Goal: Navigation & Orientation: Find specific page/section

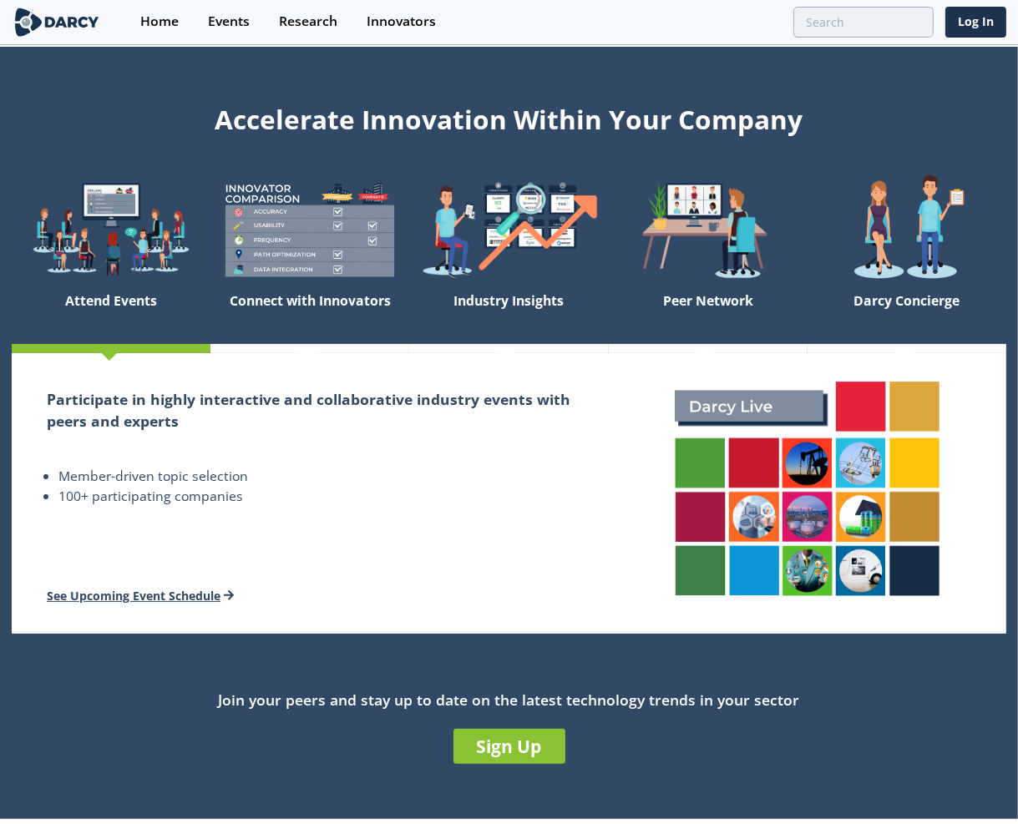
click at [123, 597] on link "See Upcoming Event Schedule" at bounding box center [140, 596] width 187 height 16
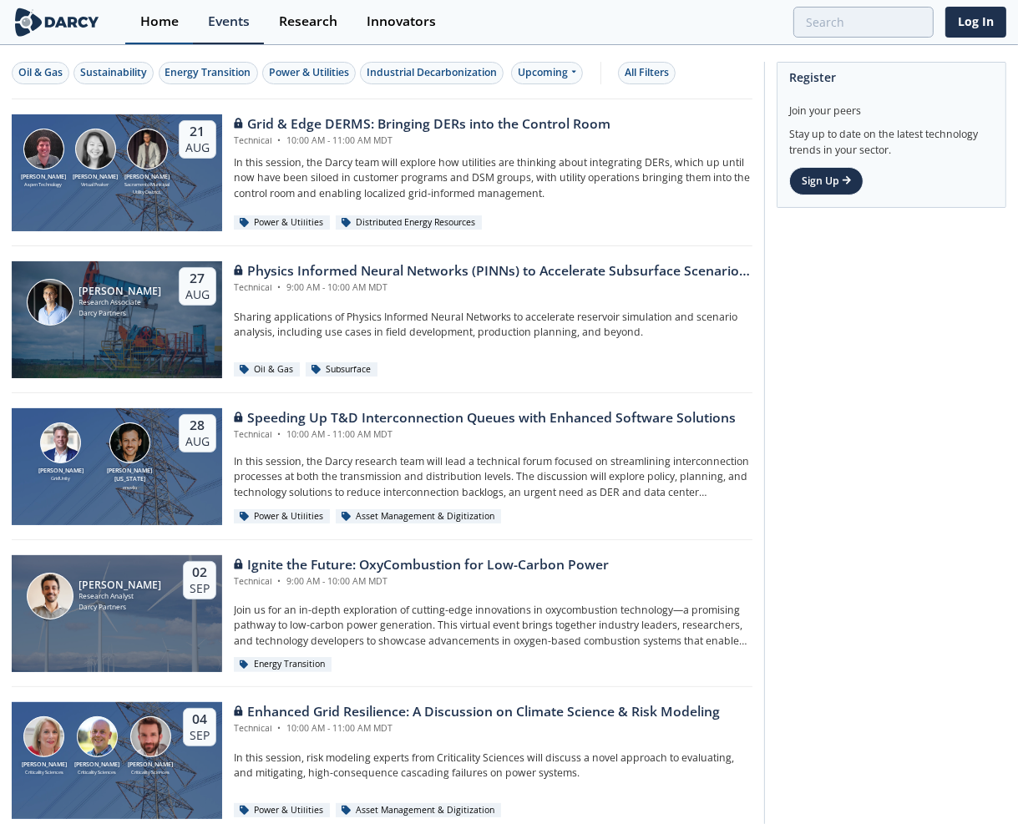
click at [150, 23] on div "Home" at bounding box center [159, 21] width 38 height 13
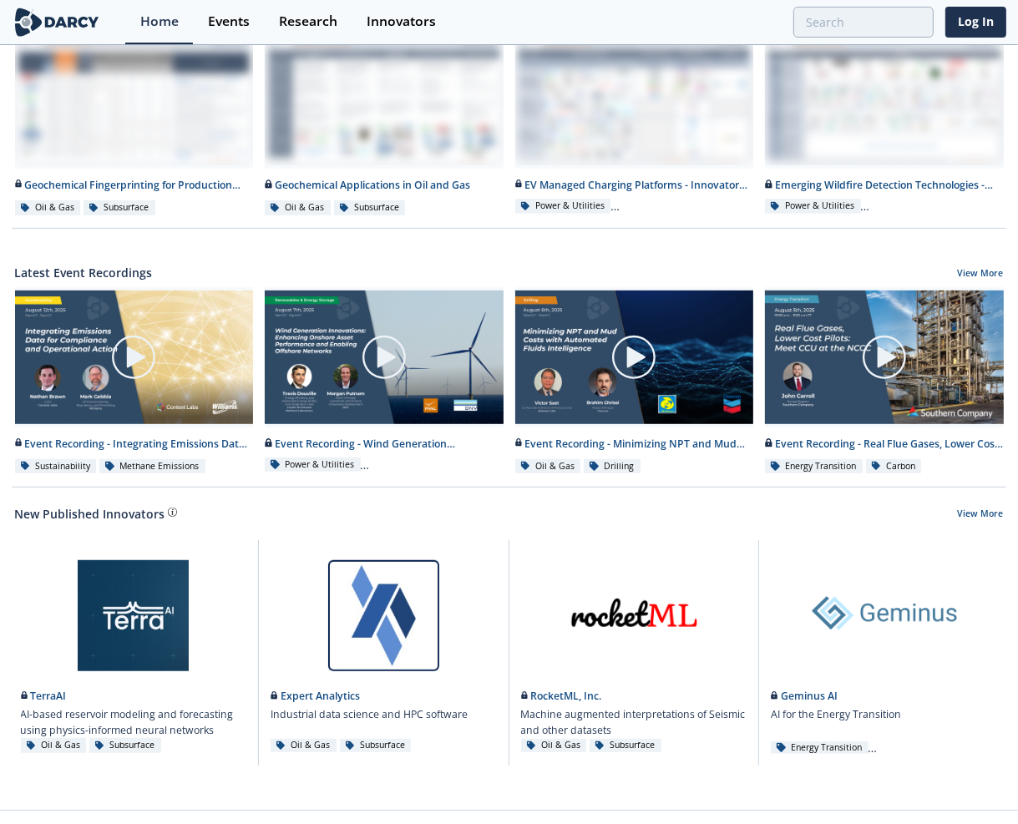
scroll to position [673, 0]
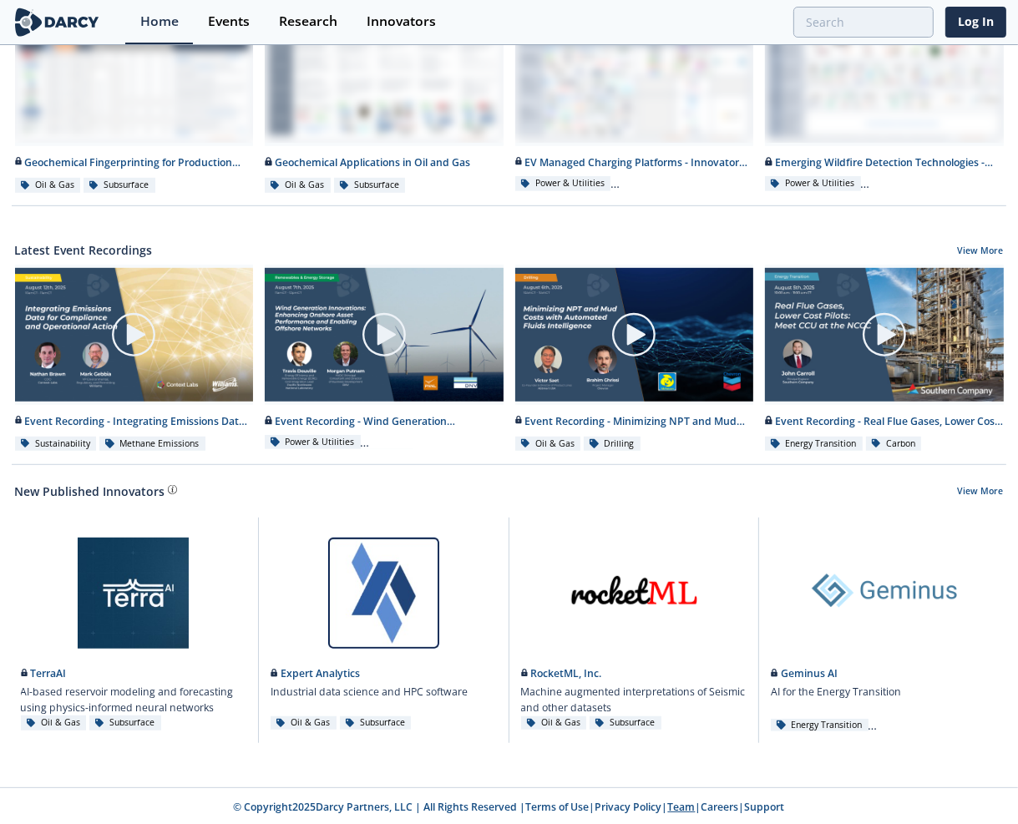
click at [683, 804] on link "Team" at bounding box center [682, 807] width 28 height 14
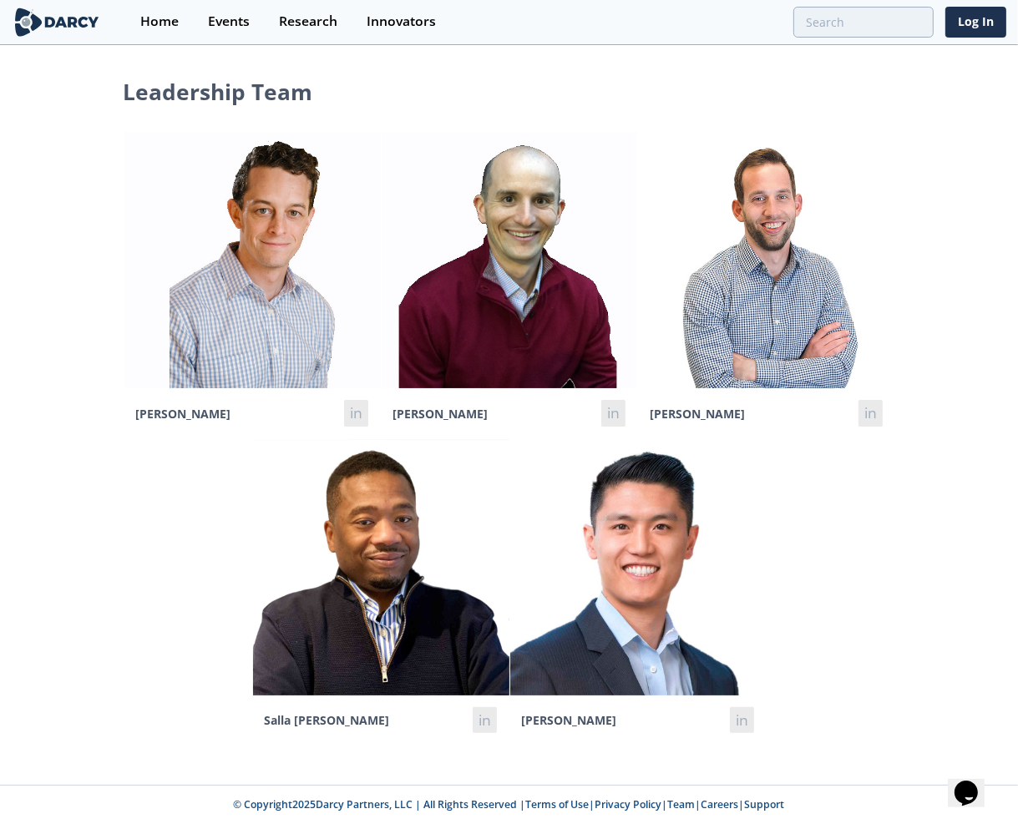
click at [497, 278] on img at bounding box center [510, 260] width 256 height 256
click at [612, 417] on link "in" at bounding box center [613, 413] width 24 height 27
